Goal: Find specific page/section: Find specific page/section

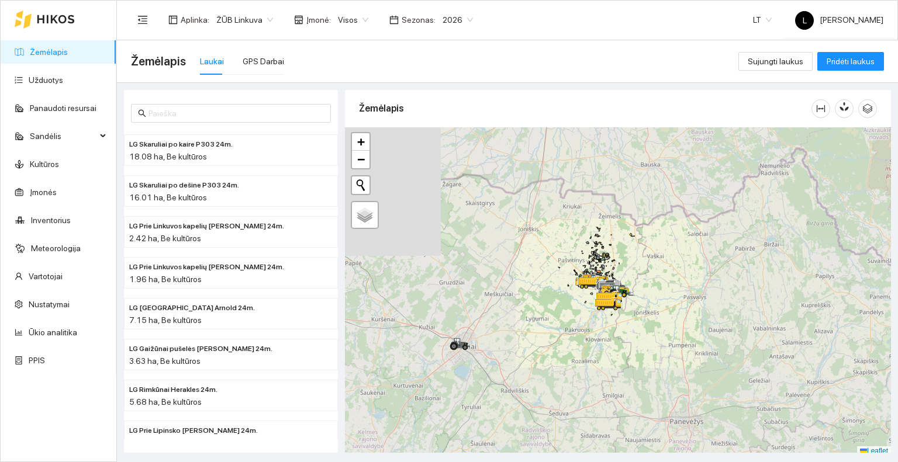
scroll to position [3, 0]
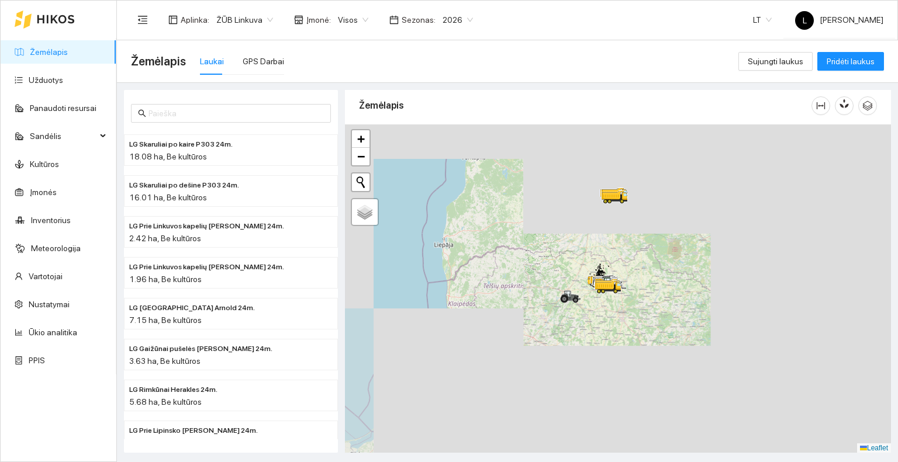
drag, startPoint x: 620, startPoint y: 231, endPoint x: 610, endPoint y: 296, distance: 66.2
click at [611, 296] on div at bounding box center [618, 288] width 546 height 329
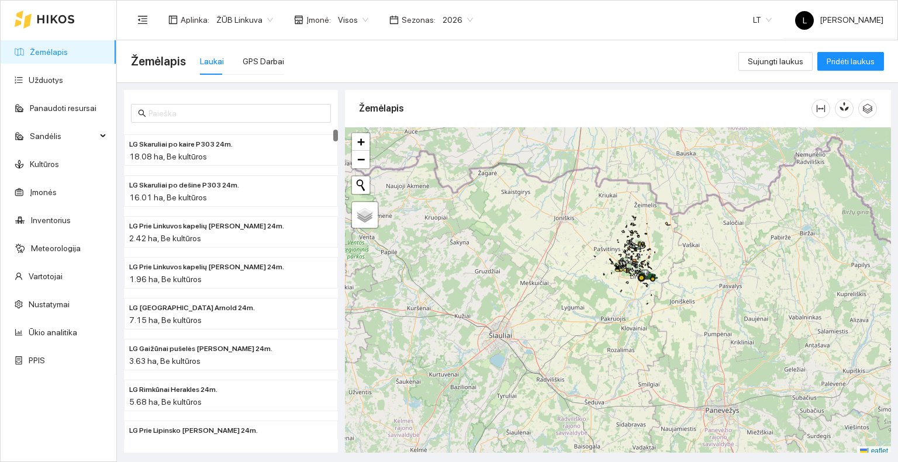
scroll to position [3, 0]
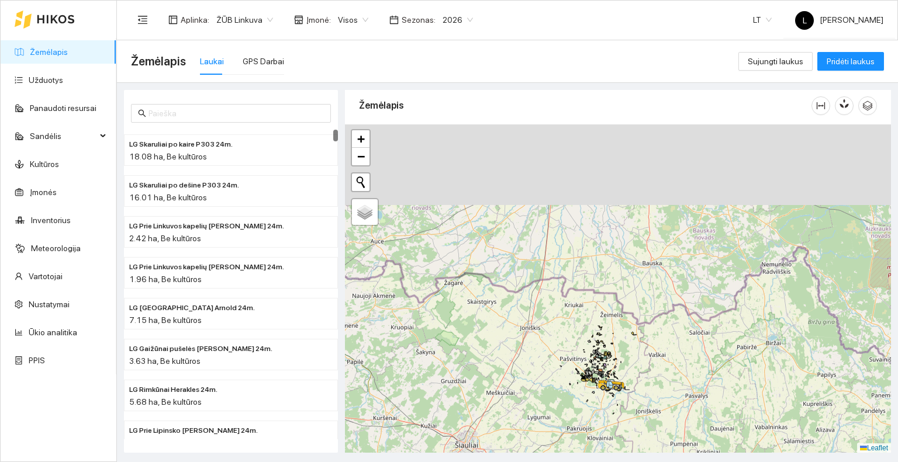
drag, startPoint x: 647, startPoint y: 240, endPoint x: 613, endPoint y: 353, distance: 117.8
click at [613, 353] on div "LG Šumskio Artist 24m. | Žieminiai miežiai 28.76 ha + − Nieko nerasta. Bandykit…" at bounding box center [618, 288] width 546 height 329
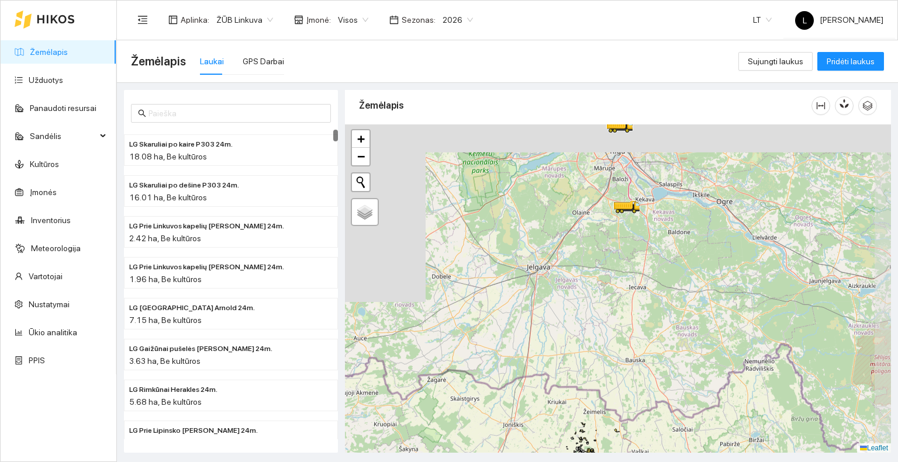
drag, startPoint x: 593, startPoint y: 259, endPoint x: 599, endPoint y: 303, distance: 44.8
click at [577, 383] on div at bounding box center [618, 288] width 546 height 329
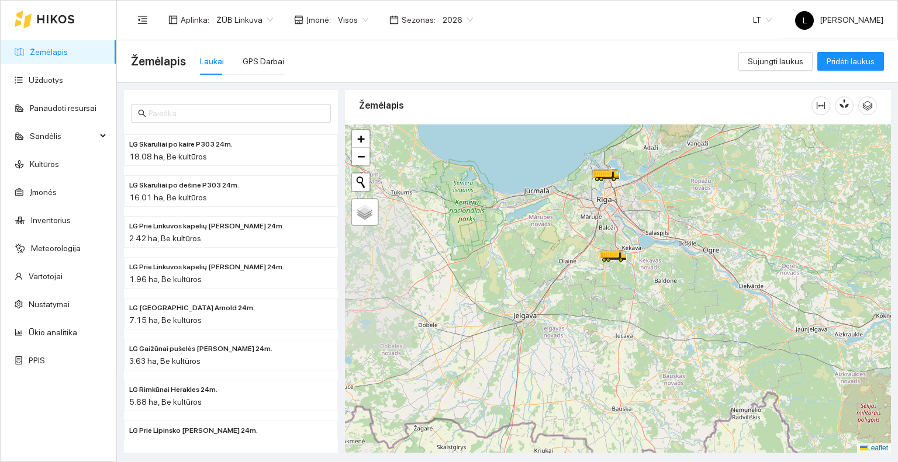
drag, startPoint x: 587, startPoint y: 267, endPoint x: 573, endPoint y: 303, distance: 38.9
click at [565, 305] on div at bounding box center [618, 288] width 546 height 329
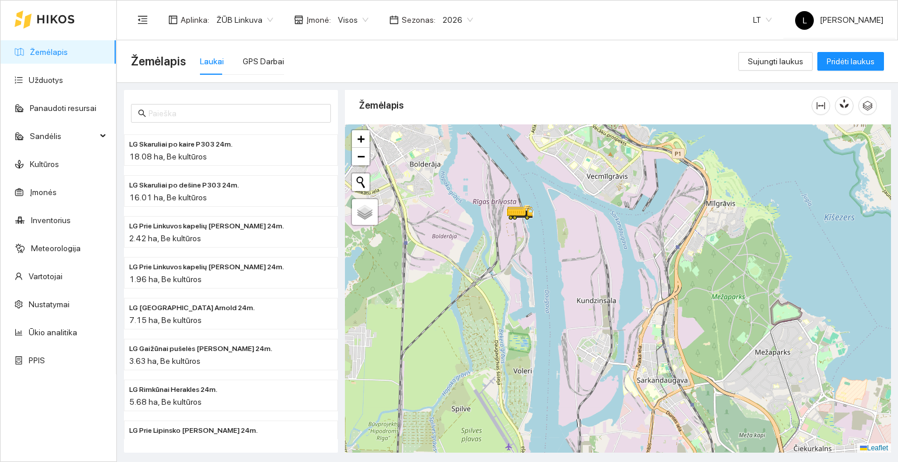
drag, startPoint x: 521, startPoint y: 181, endPoint x: 539, endPoint y: 207, distance: 31.5
click at [539, 207] on div at bounding box center [618, 288] width 546 height 329
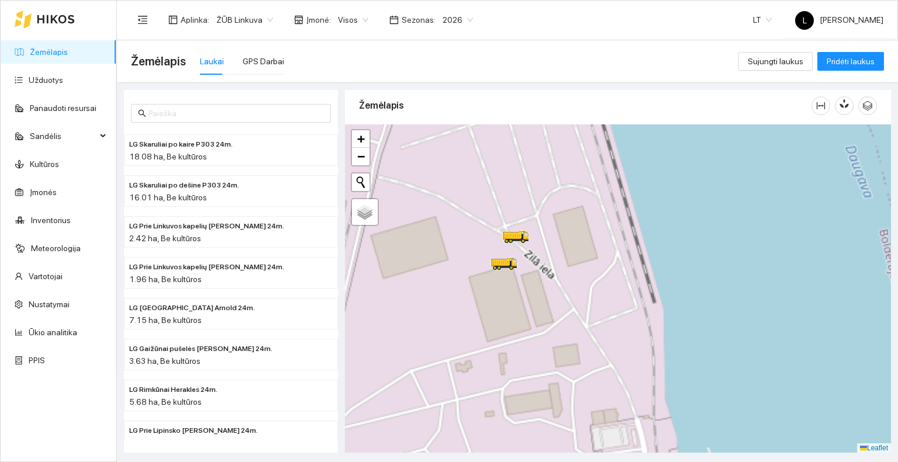
drag, startPoint x: 491, startPoint y: 214, endPoint x: 566, endPoint y: 197, distance: 76.8
click at [566, 196] on div at bounding box center [618, 288] width 546 height 329
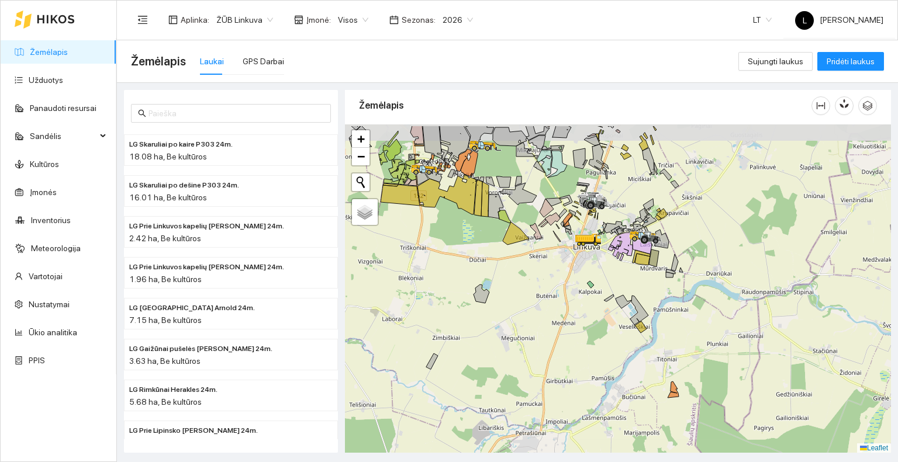
drag, startPoint x: 594, startPoint y: 288, endPoint x: 570, endPoint y: 323, distance: 42.0
click at [570, 323] on div at bounding box center [618, 288] width 546 height 329
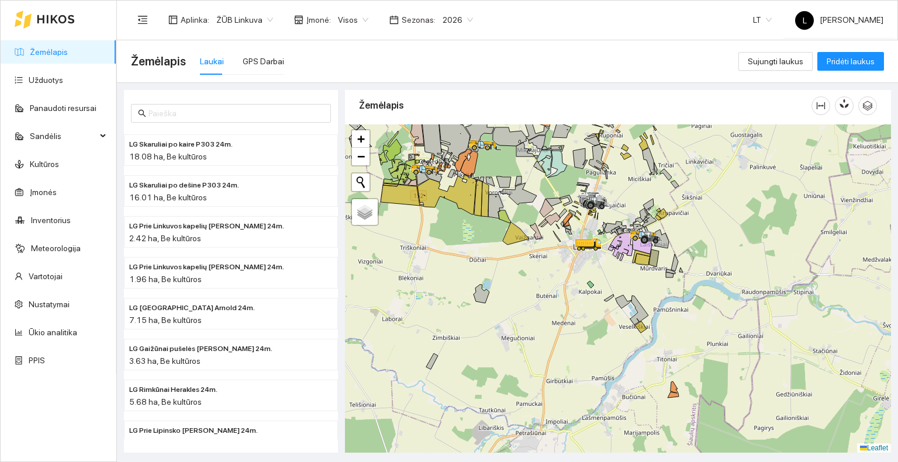
click at [67, 27] on div at bounding box center [45, 19] width 60 height 37
